Goal: Navigation & Orientation: Find specific page/section

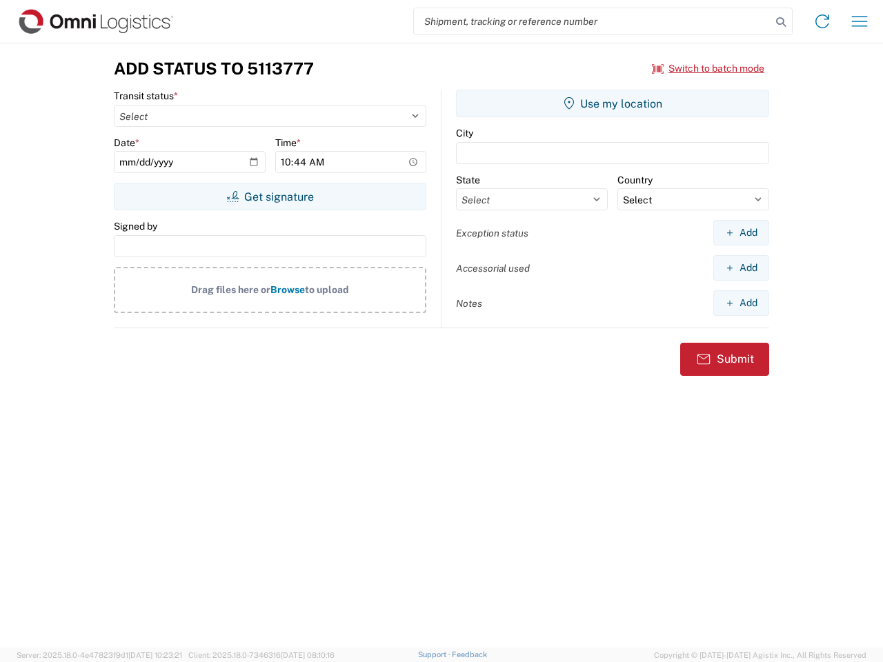
click at [593, 21] on input "search" at bounding box center [592, 21] width 357 height 26
click at [781, 22] on icon at bounding box center [780, 21] width 19 height 19
click at [822, 21] on icon at bounding box center [822, 21] width 22 height 22
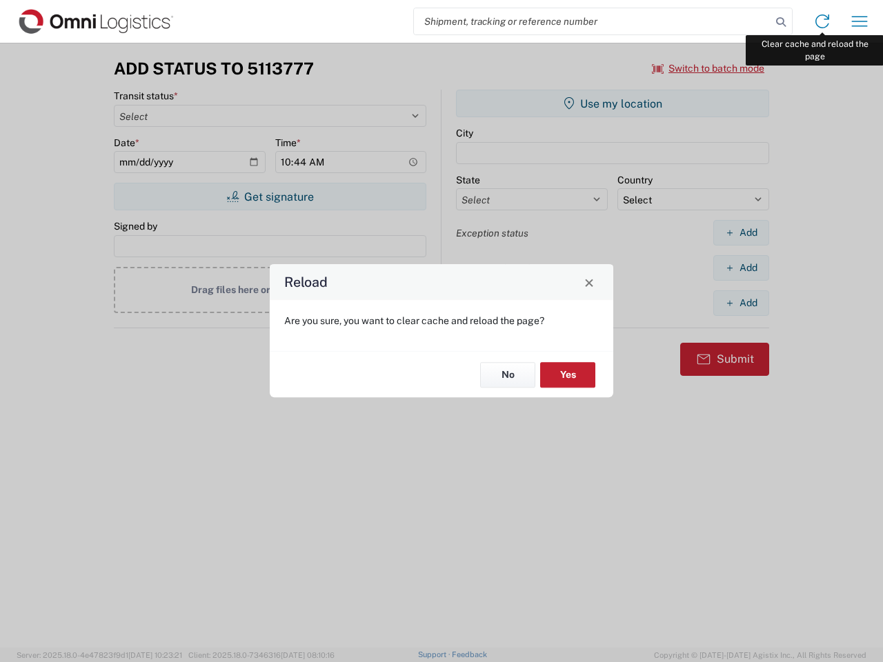
click at [860, 21] on div "Reload Are you sure, you want to clear cache and reload the page? No Yes" at bounding box center [441, 331] width 883 height 662
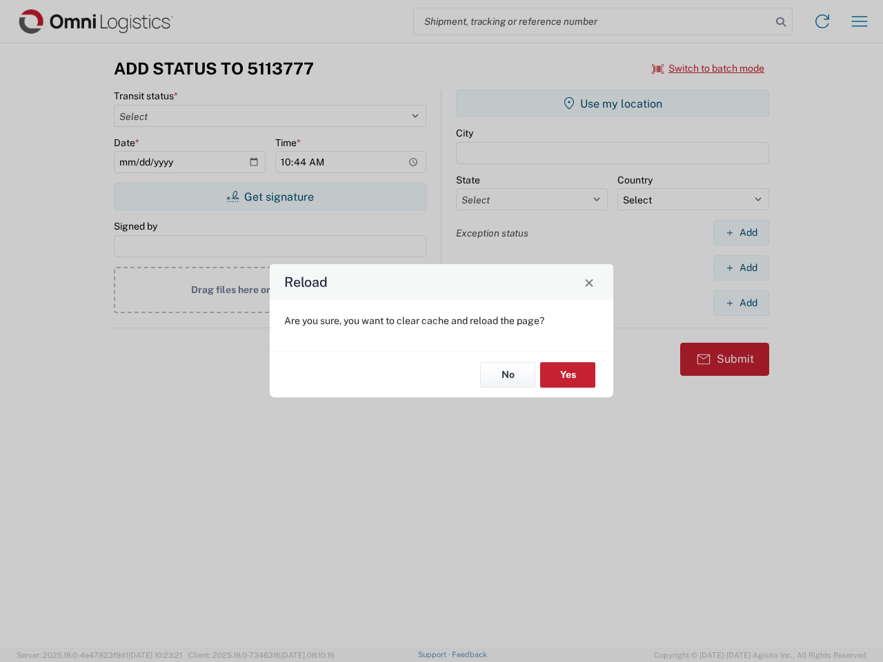
click at [708, 68] on div "Reload Are you sure, you want to clear cache and reload the page? No Yes" at bounding box center [441, 331] width 883 height 662
click at [270, 197] on div "Reload Are you sure, you want to clear cache and reload the page? No Yes" at bounding box center [441, 331] width 883 height 662
click at [613, 103] on div "Reload Are you sure, you want to clear cache and reload the page? No Yes" at bounding box center [441, 331] width 883 height 662
click at [741, 232] on div "Reload Are you sure, you want to clear cache and reload the page? No Yes" at bounding box center [441, 331] width 883 height 662
click at [741, 268] on div "Reload Are you sure, you want to clear cache and reload the page? No Yes" at bounding box center [441, 331] width 883 height 662
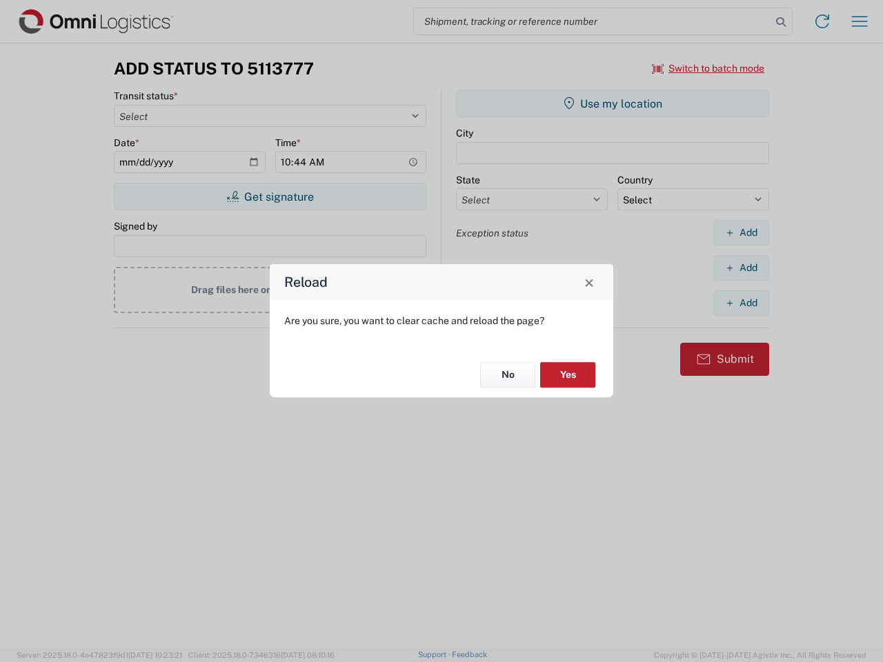
click at [741, 303] on div "Reload Are you sure, you want to clear cache and reload the page? No Yes" at bounding box center [441, 331] width 883 height 662
